Goal: Task Accomplishment & Management: Manage account settings

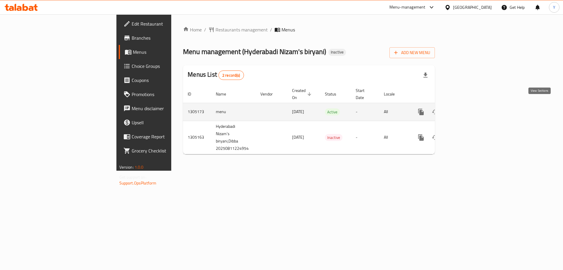
click at [467, 108] on icon "enhanced table" at bounding box center [463, 111] width 7 height 7
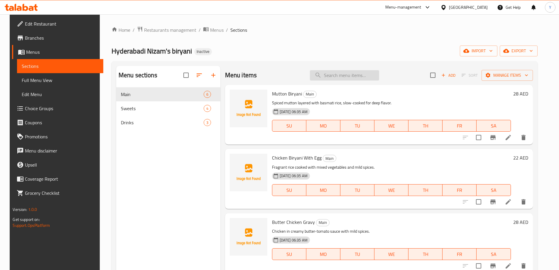
click at [369, 75] on input "search" at bounding box center [344, 75] width 69 height 10
paste input "Red Bull"
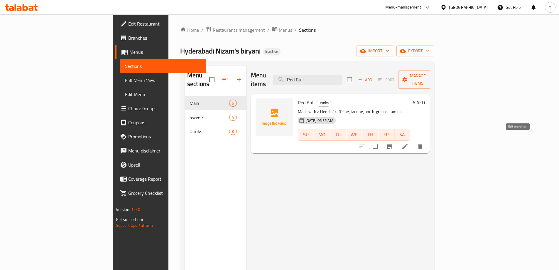
type input "Red Bull"
click at [409, 143] on icon at bounding box center [404, 146] width 7 height 7
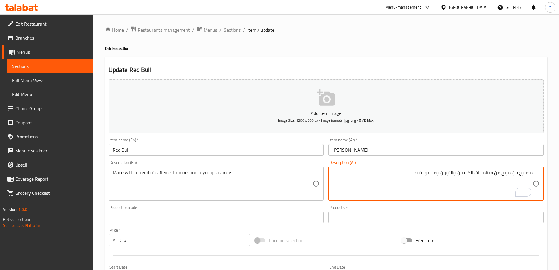
click at [487, 172] on textarea "مصنوع من مزيج من فيتامينات الكافيين والتورين ومجموعة ب" at bounding box center [433, 184] width 200 height 28
click at [457, 173] on textarea "مصنوع من مزيج من الكافيين والتورين ومجموعة ب" at bounding box center [433, 184] width 200 height 28
paste textarea "يتامينات"
type textarea "مصنوع من مزيج من الكافيين والتورين وفيتامينات مجموعة ب"
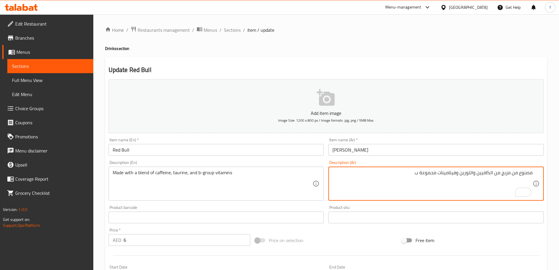
click at [477, 52] on div "Home / Restaurants management / Menus / Sections / item / update Drinks section…" at bounding box center [326, 214] width 442 height 377
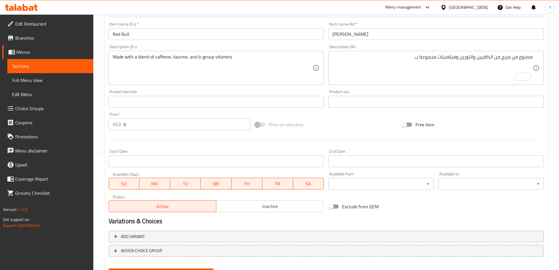
scroll to position [145, 0]
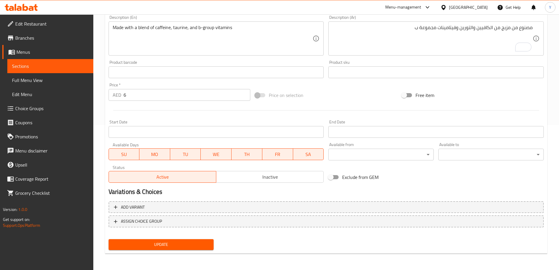
click at [198, 242] on span "Update" at bounding box center [161, 244] width 96 height 7
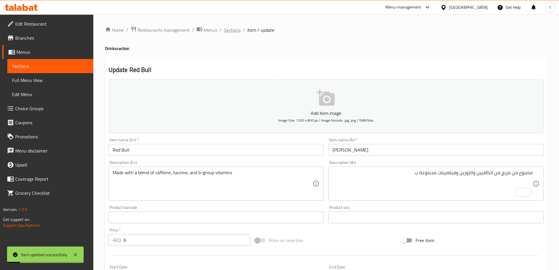
click at [237, 26] on span "Sections" at bounding box center [232, 29] width 17 height 7
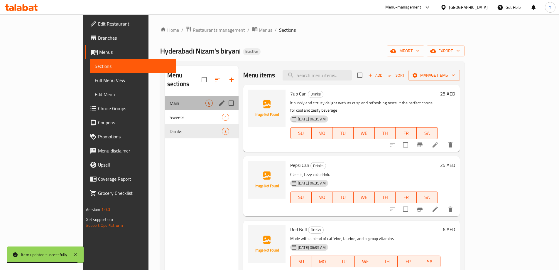
click at [165, 99] on div "Main 6" at bounding box center [202, 103] width 74 height 14
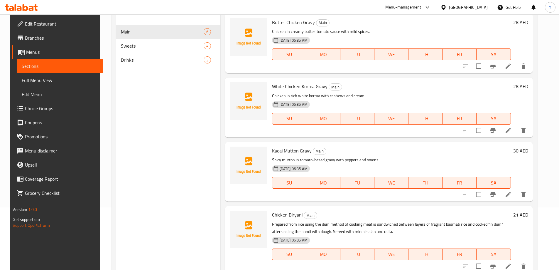
scroll to position [82, 0]
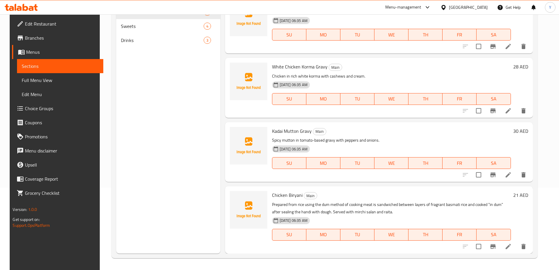
click at [347, 213] on p "Prepared from rice using the dum method of cooking meat is sandwiched between l…" at bounding box center [391, 208] width 239 height 15
drag, startPoint x: 347, startPoint y: 213, endPoint x: 489, endPoint y: 207, distance: 142.2
click at [489, 207] on p "Prepared from rice using the dum method of cooking meat is sandwiched between l…" at bounding box center [391, 208] width 239 height 15
click at [350, 202] on p "Prepared from rice using the dum method of cooking meat is sandwiched between l…" at bounding box center [391, 208] width 239 height 15
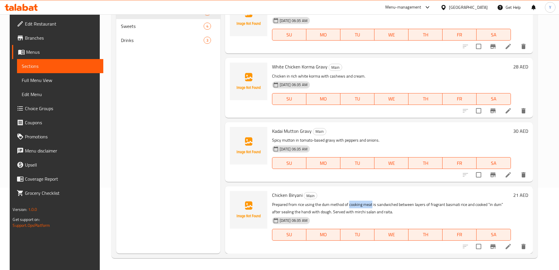
drag, startPoint x: 350, startPoint y: 202, endPoint x: 364, endPoint y: 202, distance: 13.5
click at [364, 202] on p "Prepared from rice using the dum method of cooking meat is sandwiched between l…" at bounding box center [391, 208] width 239 height 15
click at [323, 205] on p "Prepared from rice using the dum method of cooking meat is sandwiched between l…" at bounding box center [391, 208] width 239 height 15
drag, startPoint x: 323, startPoint y: 205, endPoint x: 333, endPoint y: 205, distance: 10.6
click at [333, 205] on p "Prepared from rice using the dum method of cooking meat is sandwiched between l…" at bounding box center [391, 208] width 239 height 15
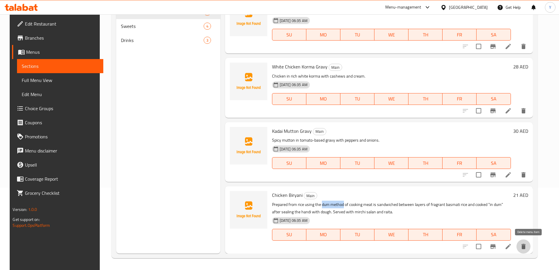
click at [527, 246] on icon "delete" at bounding box center [523, 246] width 7 height 7
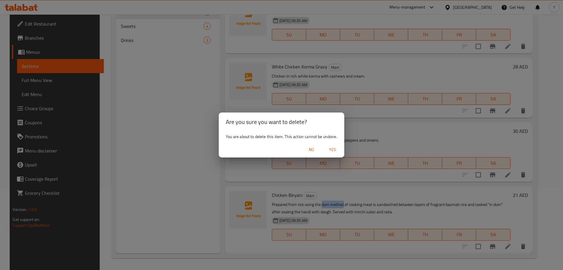
click at [342, 151] on button "Yes" at bounding box center [332, 149] width 19 height 11
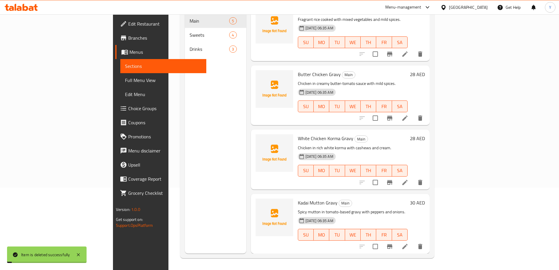
scroll to position [65, 0]
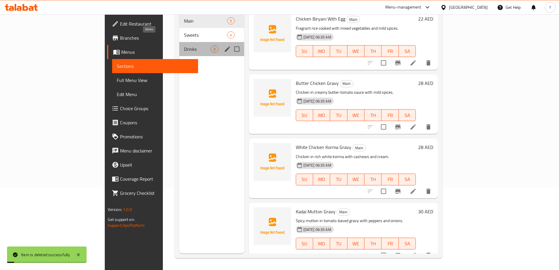
click at [184, 45] on span "Drinks" at bounding box center [197, 48] width 27 height 7
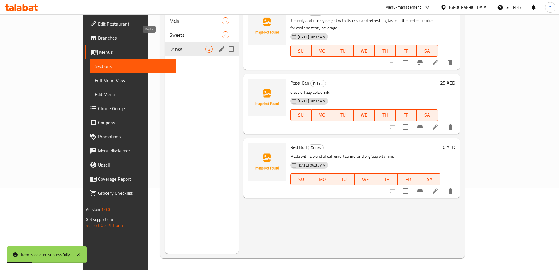
scroll to position [23, 0]
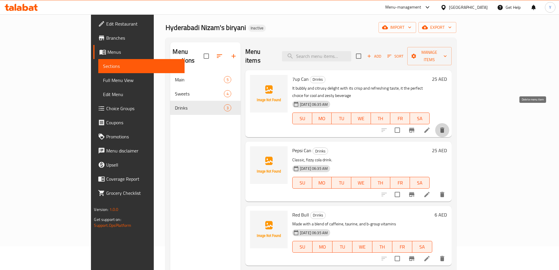
click at [446, 126] on icon "delete" at bounding box center [442, 129] width 7 height 7
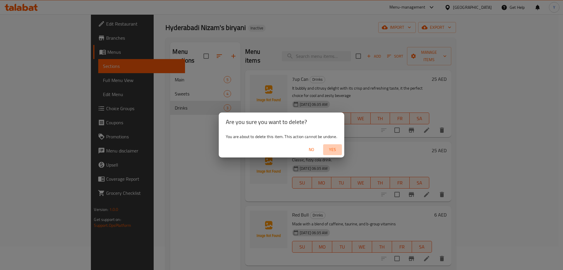
click at [333, 151] on span "Yes" at bounding box center [333, 149] width 14 height 7
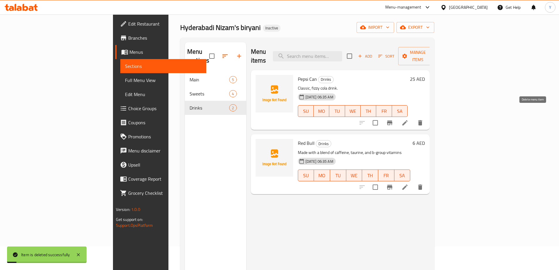
click at [424, 119] on icon "delete" at bounding box center [420, 122] width 7 height 7
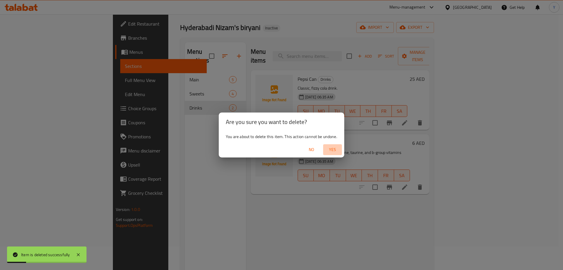
click at [330, 149] on span "Yes" at bounding box center [333, 149] width 14 height 7
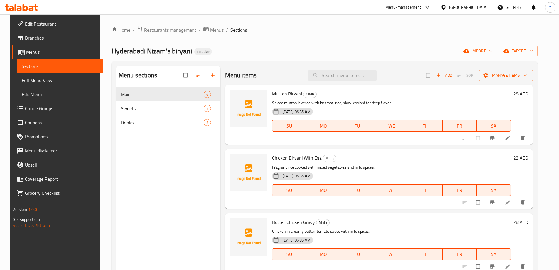
click at [42, 77] on span "Full Menu View" at bounding box center [60, 80] width 77 height 7
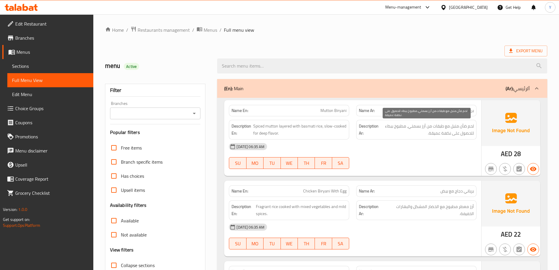
click at [456, 126] on span "لحم ضأن متبل مع طبقات من أرز بسمتي، مطبوخ ببطء للحصول على نكهة عميقة." at bounding box center [427, 129] width 94 height 14
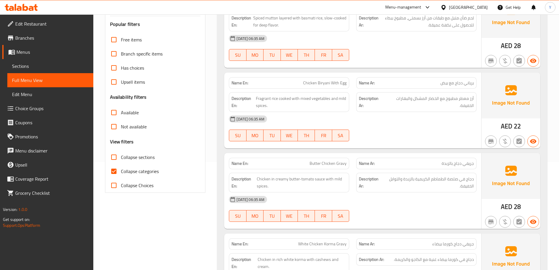
scroll to position [29, 0]
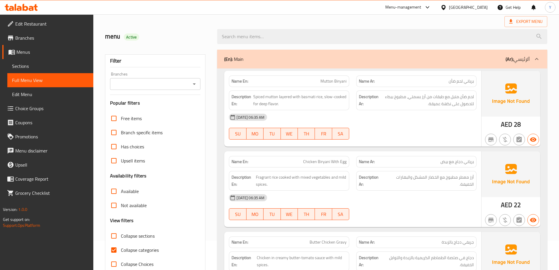
click at [399, 203] on div "[DATE] 06:35 AM" at bounding box center [352, 197] width 255 height 14
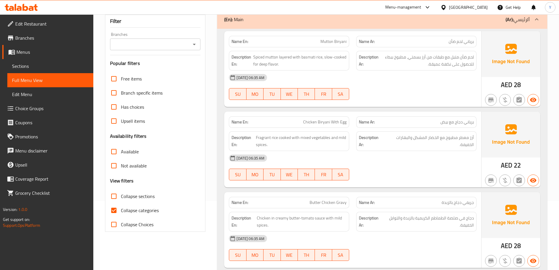
scroll to position [59, 0]
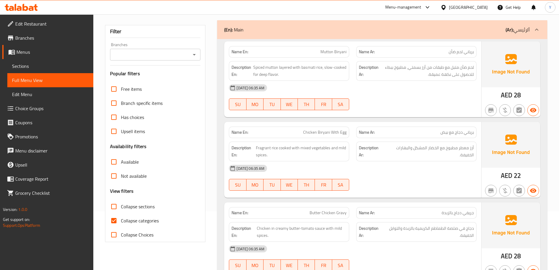
drag, startPoint x: 507, startPoint y: 194, endPoint x: 450, endPoint y: 193, distance: 56.1
click at [506, 194] on button "button" at bounding box center [505, 191] width 12 height 12
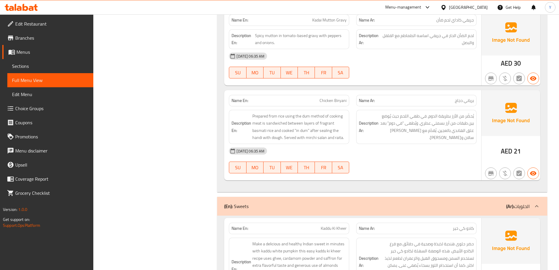
scroll to position [56, 0]
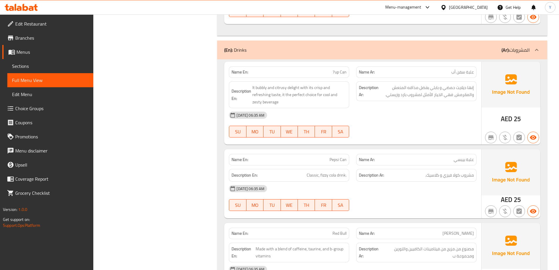
drag, startPoint x: 383, startPoint y: 145, endPoint x: 396, endPoint y: 123, distance: 25.6
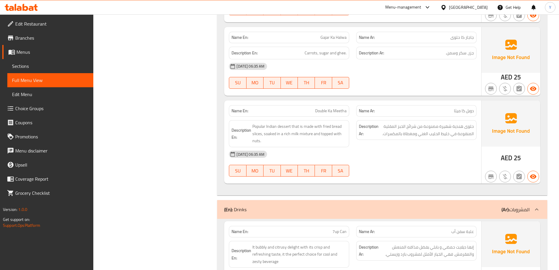
scroll to position [377, 0]
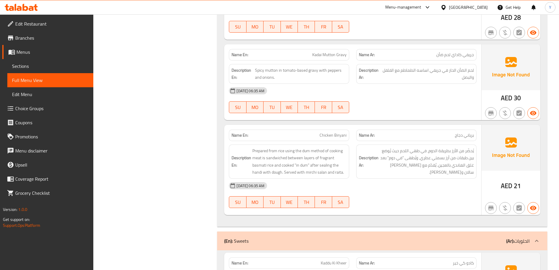
click at [399, 188] on div "[DATE] 06:35 AM" at bounding box center [352, 185] width 255 height 14
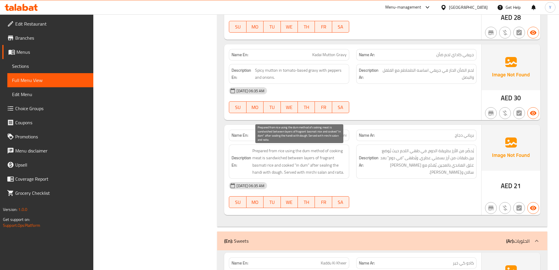
click at [319, 162] on span "Prepared from rice using the dum method of cooking meat is sandwiched between l…" at bounding box center [299, 161] width 94 height 29
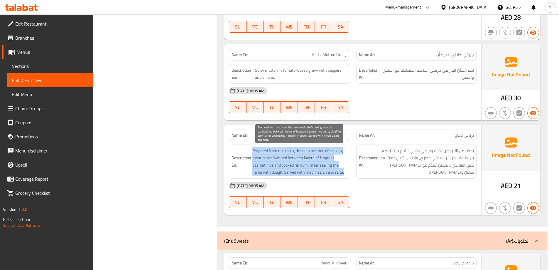
click at [319, 162] on span "Prepared from rice using the dum method of cooking meat is sandwiched between l…" at bounding box center [299, 161] width 94 height 29
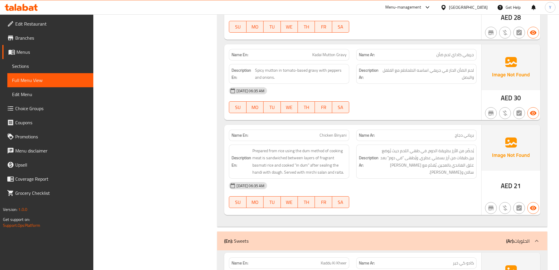
click at [328, 134] on span "Chicken Biryani" at bounding box center [333, 135] width 27 height 6
copy span "Chicken"
click at [315, 133] on p "Name En: Chicken Biryani" at bounding box center [289, 135] width 115 height 6
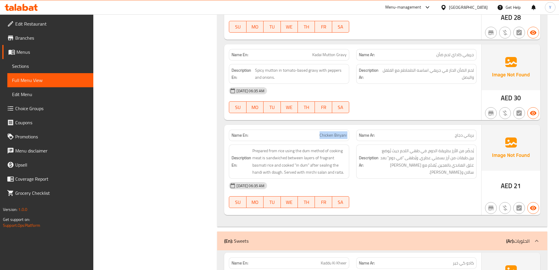
click at [315, 133] on p "Name En: Chicken Biryani" at bounding box center [289, 135] width 115 height 6
click at [329, 141] on div "Description En: Prepared from rice using the dum method of cooking meat is sand…" at bounding box center [288, 161] width 127 height 41
click at [329, 140] on div "Name En: Chicken Biryani" at bounding box center [289, 134] width 120 height 11
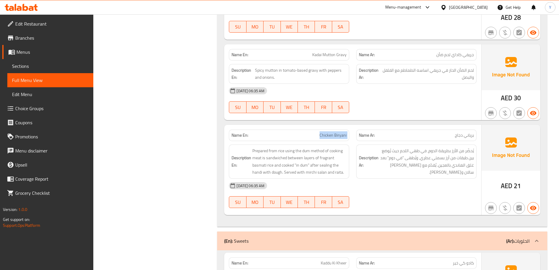
copy span "Chicken Biryani"
click at [414, 131] on div "Name Ar: برياني دجاج" at bounding box center [416, 134] width 120 height 11
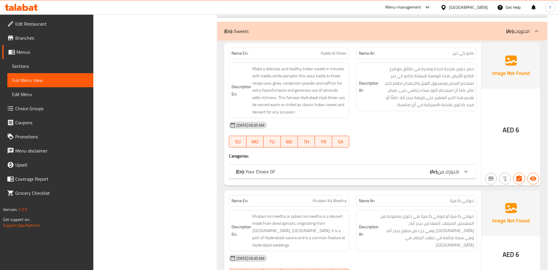
scroll to position [1056, 0]
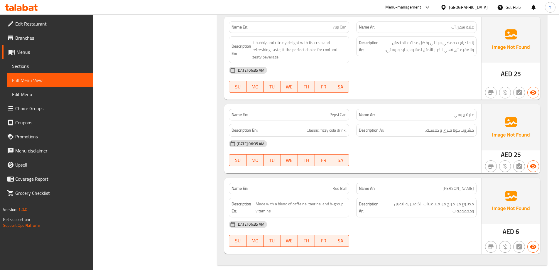
drag, startPoint x: 327, startPoint y: 188, endPoint x: 278, endPoint y: 184, distance: 49.7
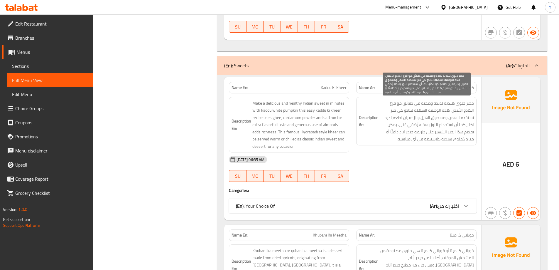
scroll to position [593, 0]
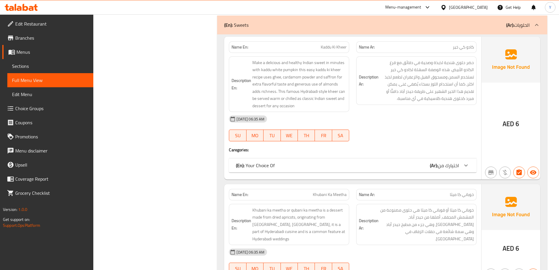
click at [420, 167] on div "(En): Your Choice Of (Ar): اختيارك من" at bounding box center [347, 165] width 223 height 7
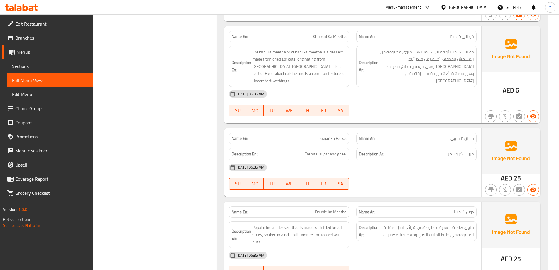
scroll to position [806, 0]
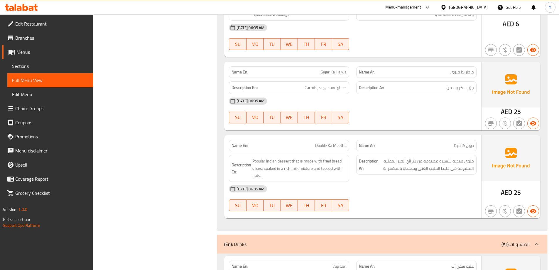
scroll to position [894, 0]
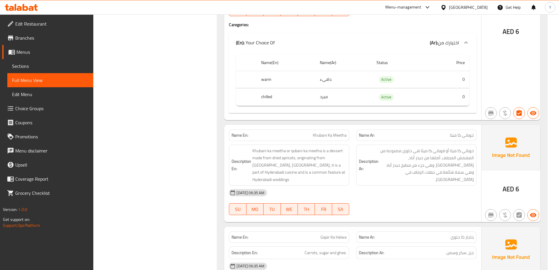
scroll to position [886, 0]
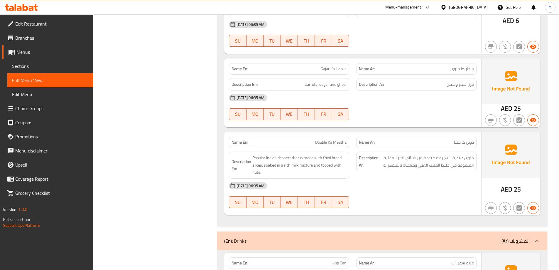
drag, startPoint x: 454, startPoint y: 168, endPoint x: 450, endPoint y: 166, distance: 4.4
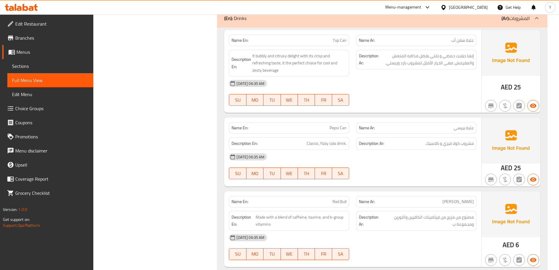
scroll to position [1122, 0]
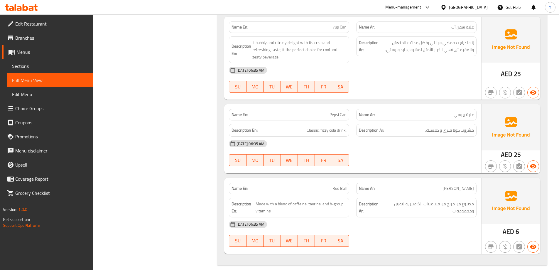
copy span "Red Bull"
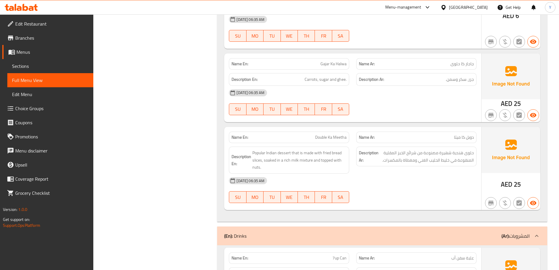
scroll to position [1005, 0]
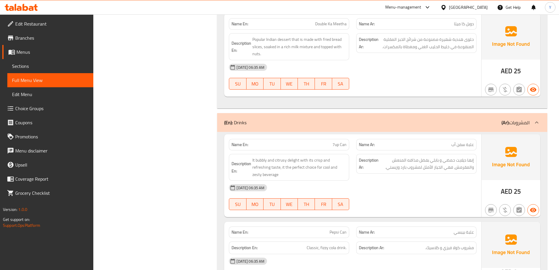
copy span "7up Can"
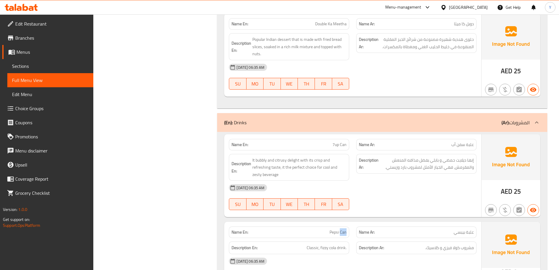
copy span "Pepsi Can"
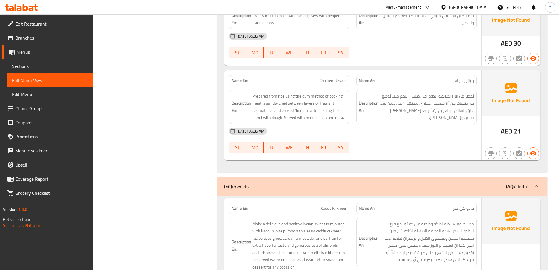
scroll to position [476, 0]
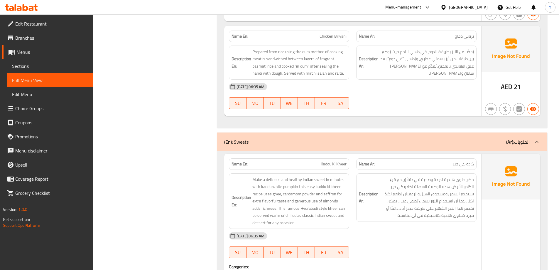
click at [329, 43] on div "Description En: Prepared from rice using the dum method of cooking meat is sand…" at bounding box center [288, 62] width 127 height 41
click at [333, 37] on span "Chicken Biryani" at bounding box center [333, 36] width 27 height 6
click at [334, 37] on span "Chicken Biryani" at bounding box center [333, 36] width 27 height 6
copy span "Biryani"
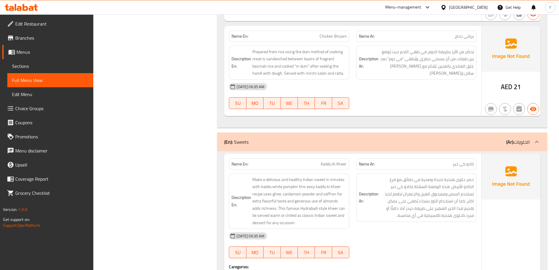
click at [318, 33] on p "Name En: Chicken Biryani" at bounding box center [289, 36] width 115 height 6
copy span "Chicken Biryani"
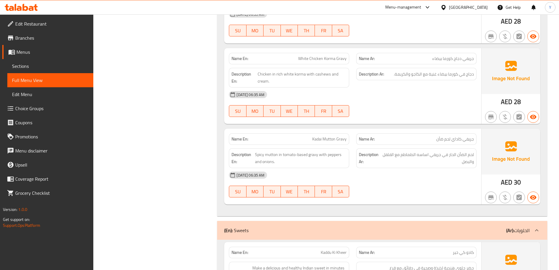
scroll to position [205, 0]
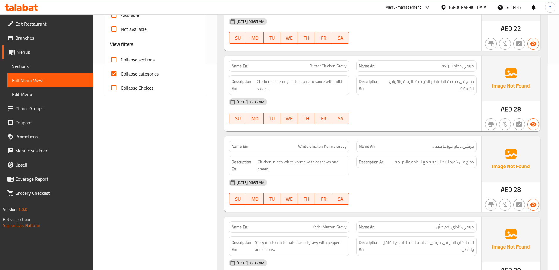
click at [135, 70] on span "Collapse categories" at bounding box center [140, 73] width 38 height 7
click at [121, 70] on input "Collapse categories" at bounding box center [114, 74] width 14 height 14
checkbox input "false"
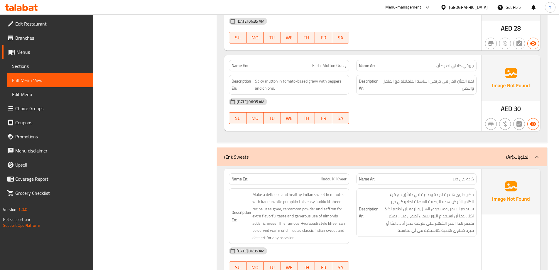
scroll to position [396, 0]
